Goal: Transaction & Acquisition: Purchase product/service

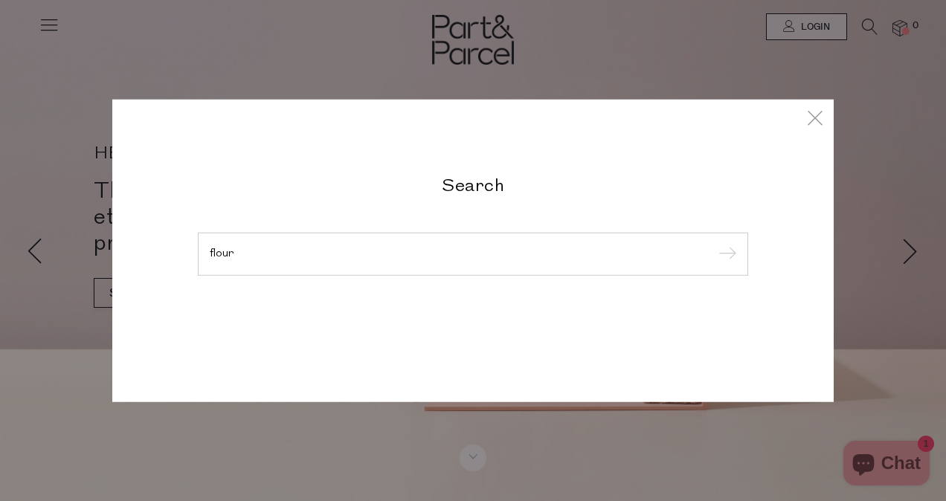
type input "flour"
click at [714, 244] on input "submit" at bounding box center [725, 255] width 22 height 22
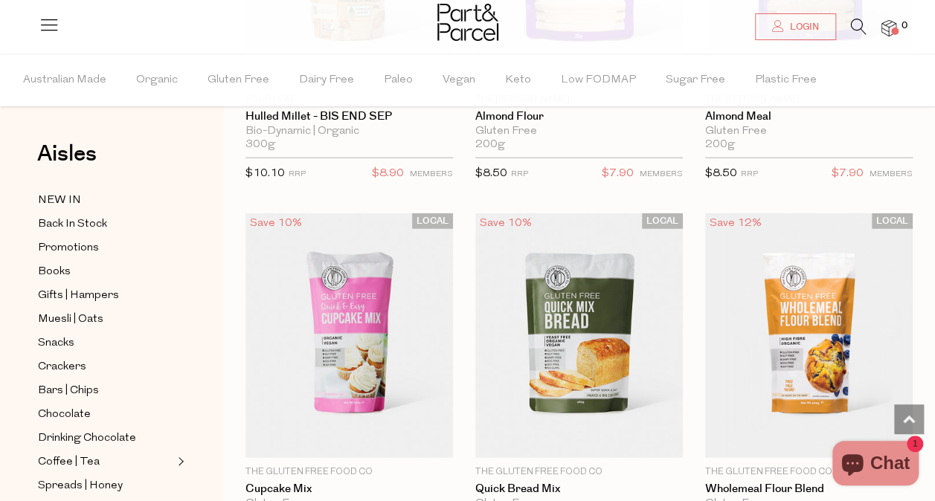
scroll to position [1802, 0]
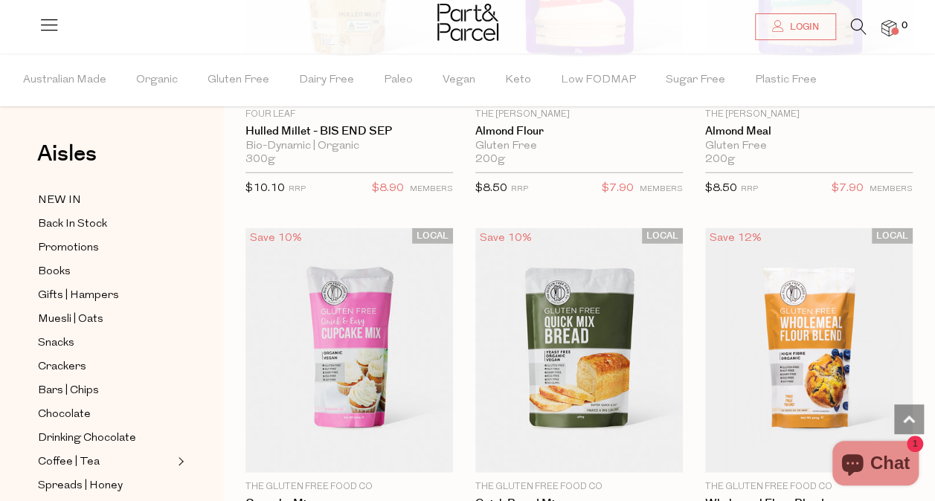
click at [854, 28] on icon at bounding box center [859, 27] width 16 height 16
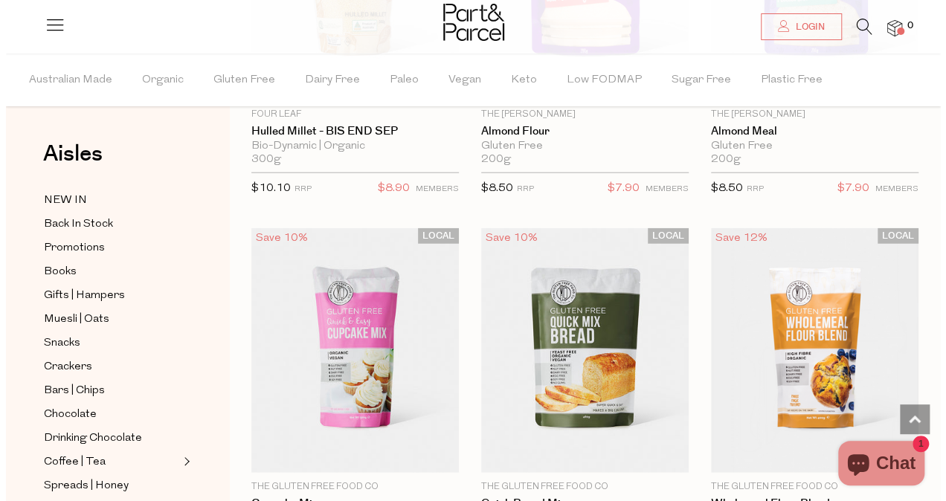
scroll to position [1820, 0]
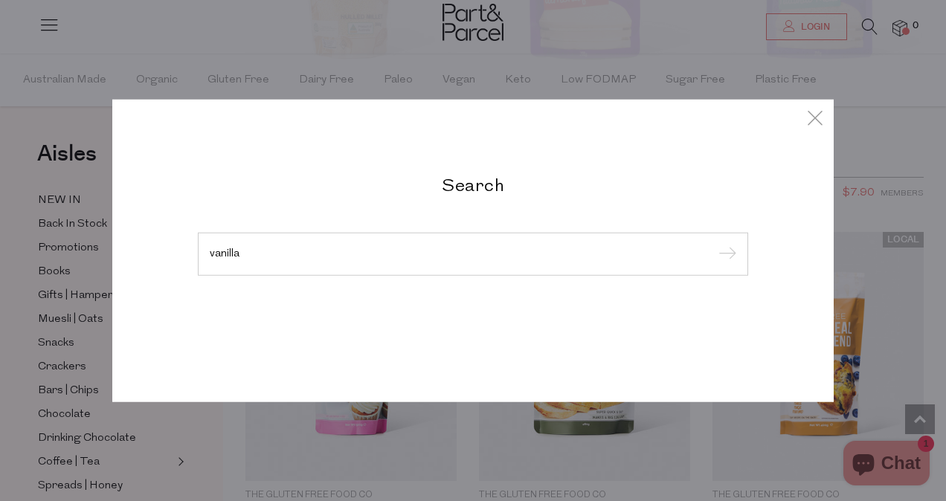
type input "vanilla"
click at [714, 244] on input "submit" at bounding box center [725, 255] width 22 height 22
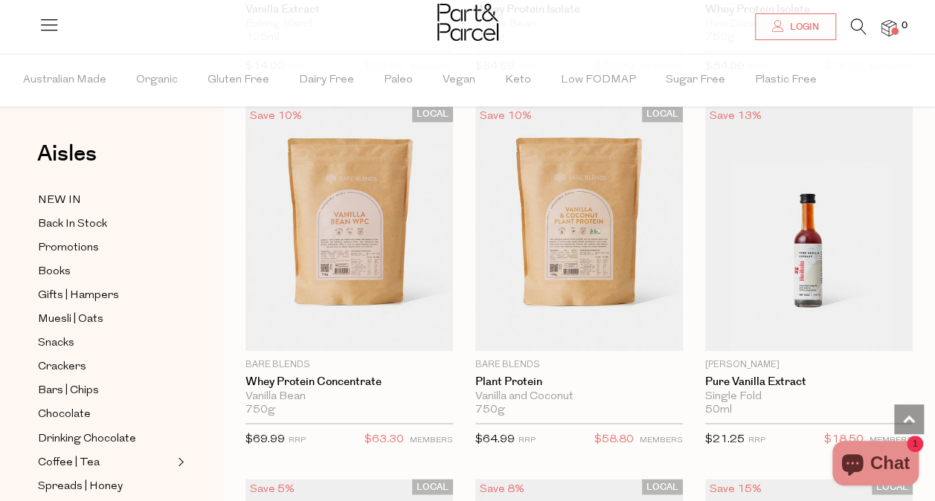
scroll to position [3777, 0]
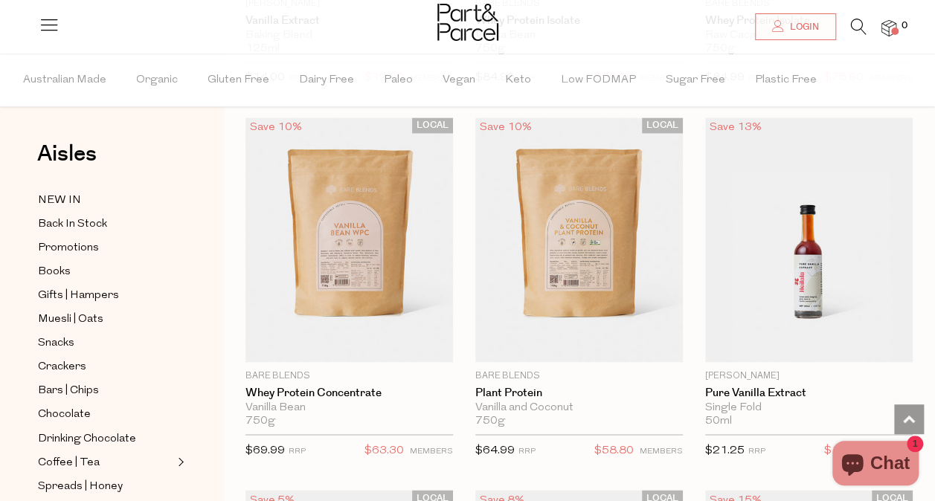
click at [859, 25] on icon at bounding box center [859, 27] width 16 height 16
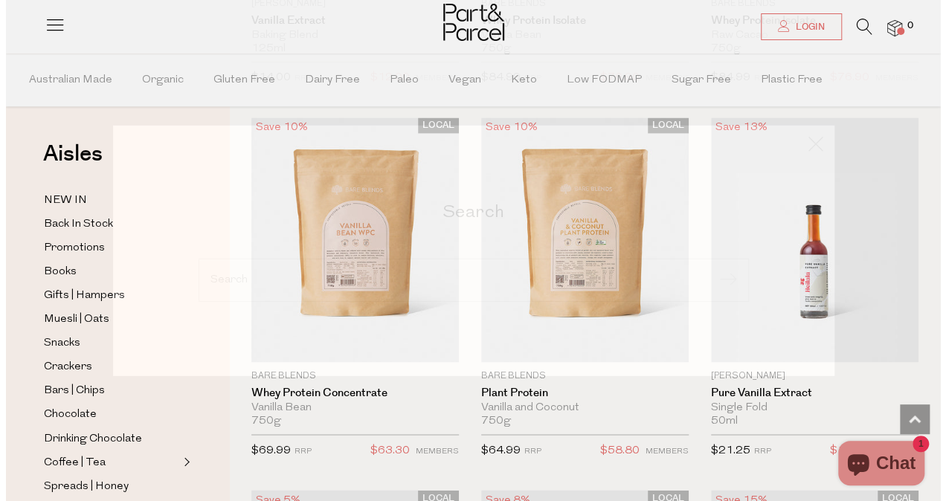
scroll to position [3822, 0]
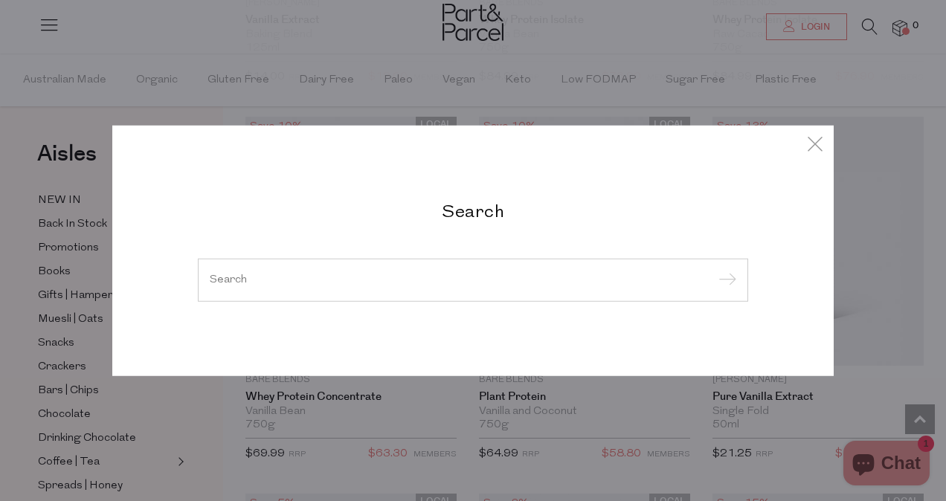
click at [365, 284] on input "search" at bounding box center [473, 280] width 527 height 11
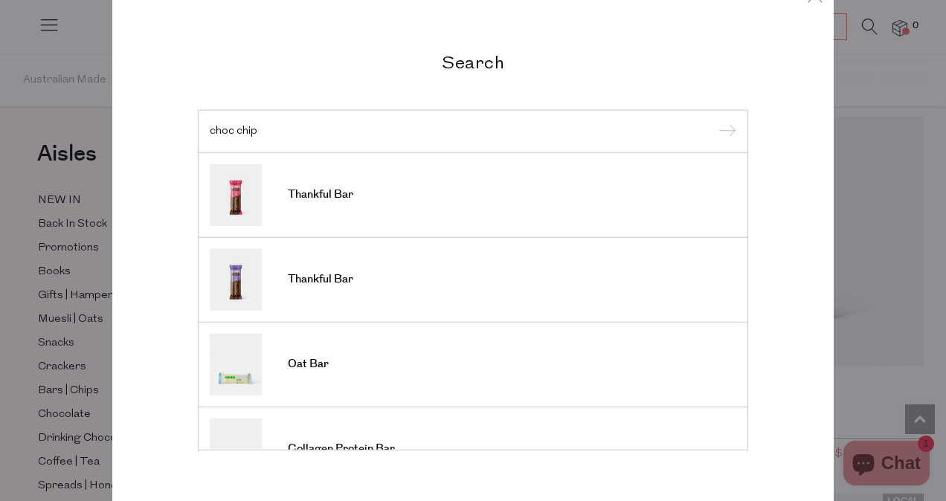
click at [227, 134] on input "choc chip" at bounding box center [473, 131] width 527 height 11
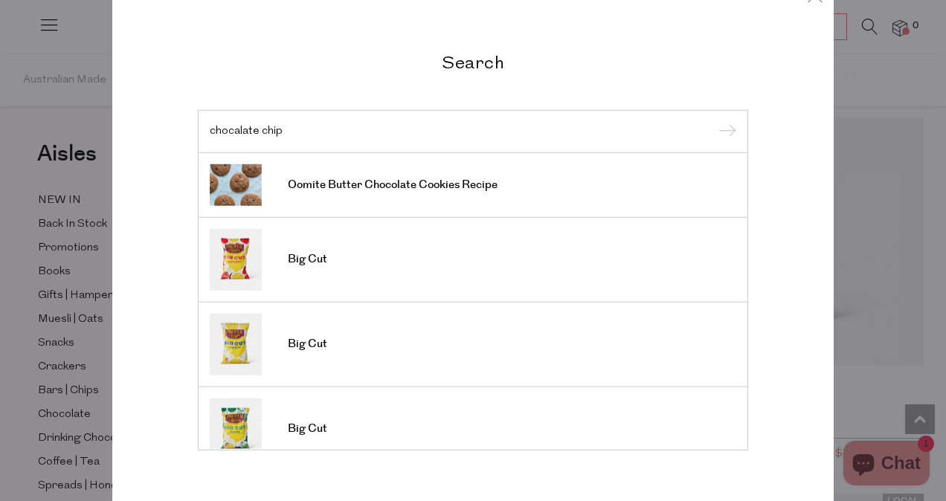
click at [231, 131] on input "chocalate chip" at bounding box center [473, 131] width 527 height 11
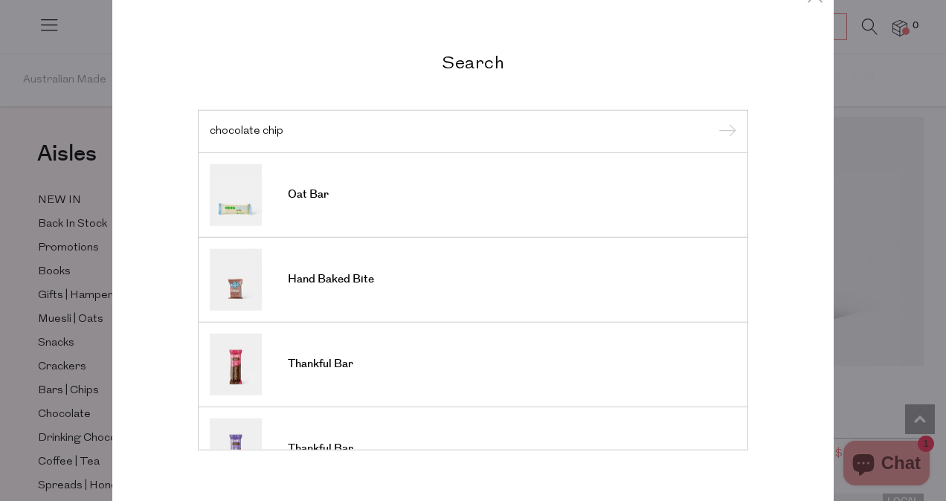
click at [312, 126] on input "chocolate chip" at bounding box center [473, 131] width 527 height 11
type input "chocolate chip"
click at [714, 121] on input "submit" at bounding box center [725, 132] width 22 height 22
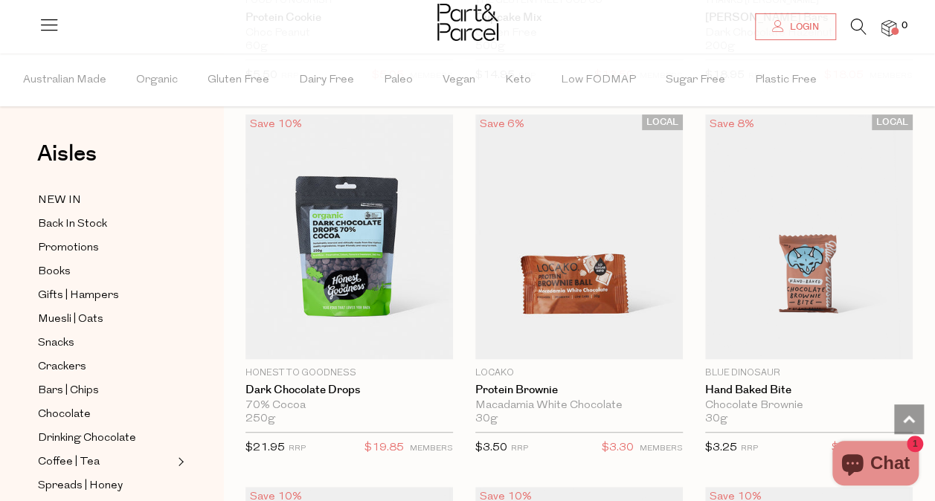
scroll to position [3029, 0]
